Goal: Task Accomplishment & Management: Use online tool/utility

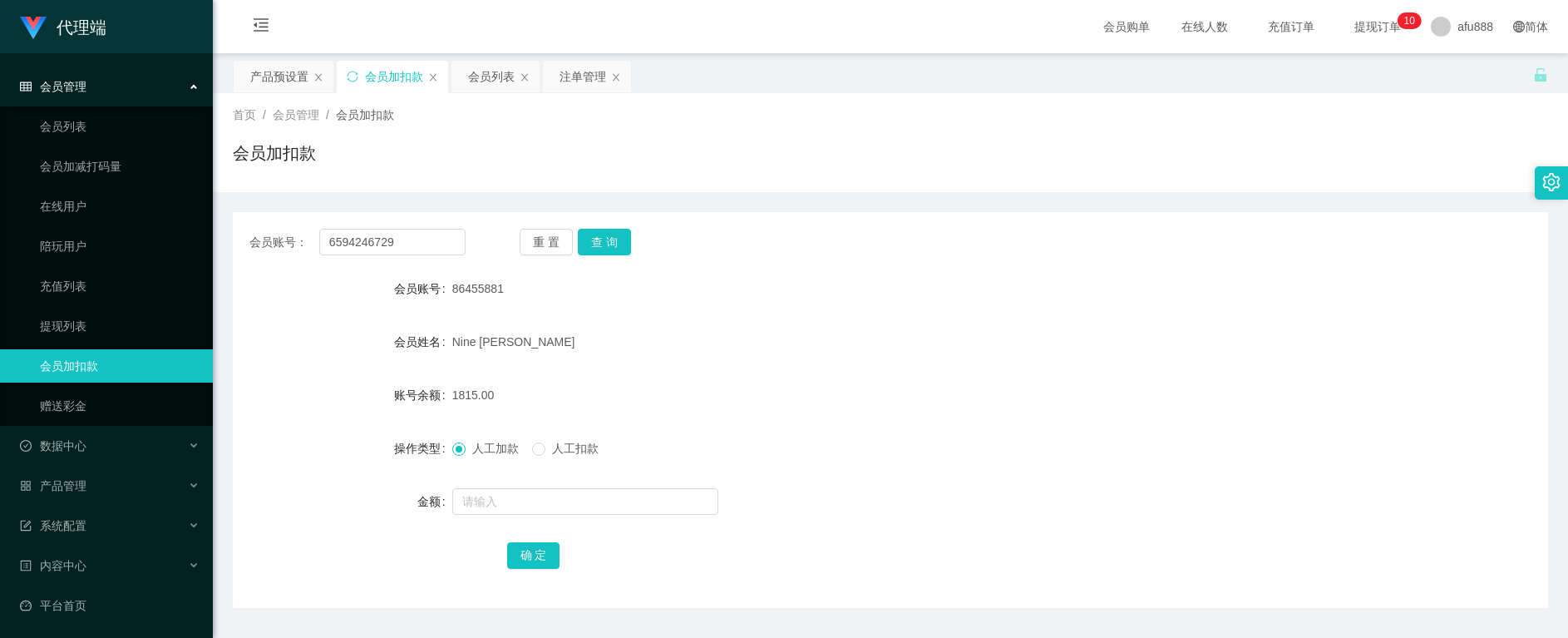
type input "6594246729"
drag, startPoint x: 612, startPoint y: 221, endPoint x: 609, endPoint y: 244, distance: 23.2
click at [612, 222] on div "会员账号： 6594246729 重 置 查 询 会员账号 86455881 会员姓名 Nine [PERSON_NAME] 账号余额 1815.00 操作类…" at bounding box center [891, 410] width 1316 height 396
click at [603, 247] on button "查 询" at bounding box center [604, 242] width 53 height 27
click at [487, 84] on div "会员列表" at bounding box center [492, 76] width 47 height 32
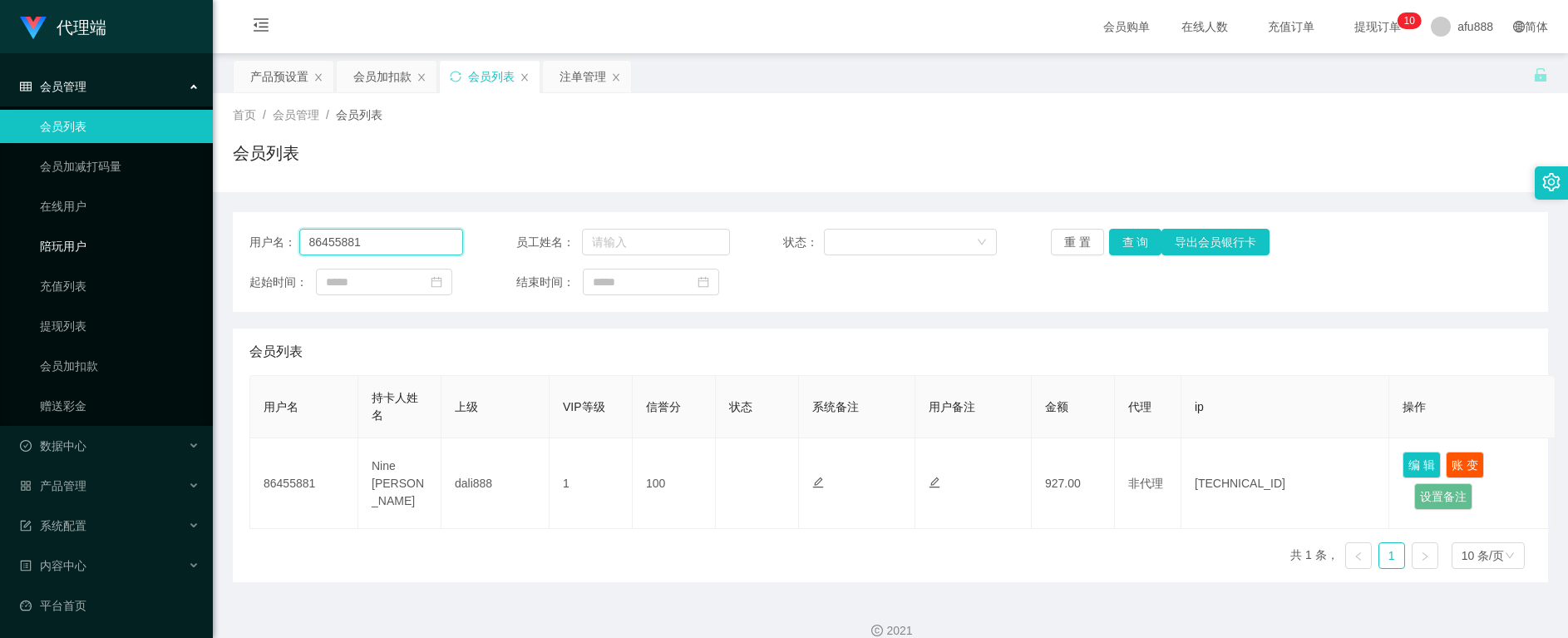
drag, startPoint x: 390, startPoint y: 245, endPoint x: 295, endPoint y: 240, distance: 95.1
click at [140, 229] on section "代理端 会员管理 会员列表 会员加减打码量 在线用户 陪玩用户 充值列表 提现列表 会员加扣款 赠送彩金 数据中心 员工统计 团队统计 产品管理 注单管理 产…" at bounding box center [784, 330] width 1568 height 660
paste input "6594246729"
type input "6594246729"
click at [1134, 245] on button "查 询" at bounding box center [1136, 242] width 53 height 27
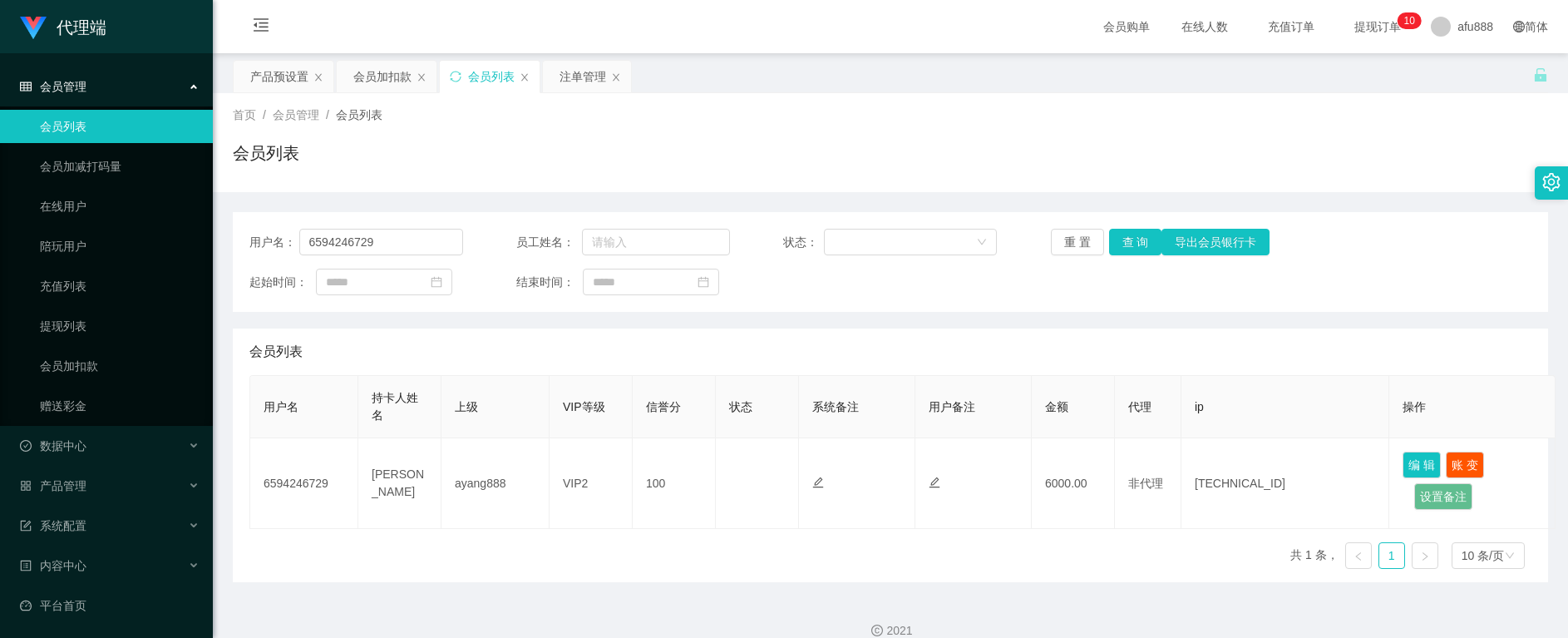
click at [664, 568] on div "用户名 持卡人姓名 上级 VIP等级 信誉分 状态 系统备注 用户备注 金额 代理 ip 操作 6594246729 [PERSON_NAME] ayang8…" at bounding box center [891, 478] width 1282 height 207
